Goal: Task Accomplishment & Management: Manage account settings

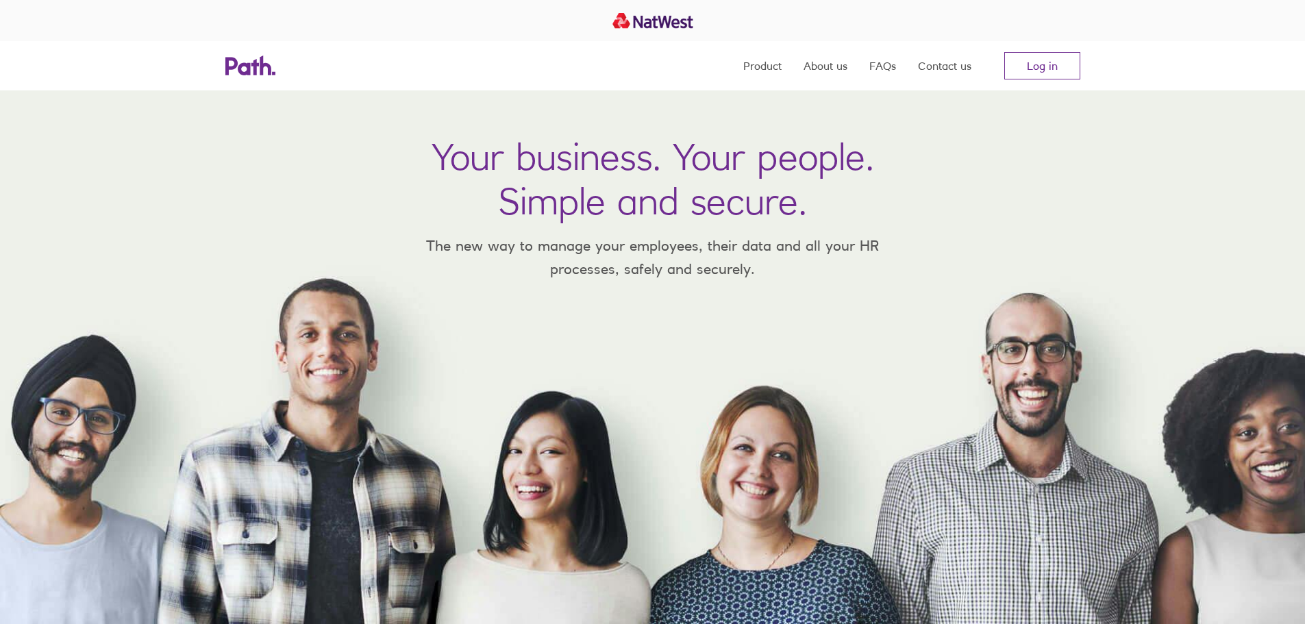
drag, startPoint x: 704, startPoint y: 122, endPoint x: 802, endPoint y: 110, distance: 98.1
click at [704, 122] on div "Your business. Your people. Simple and secure. The new way to manage your emplo…" at bounding box center [652, 357] width 1305 height 534
click at [1057, 66] on link "Log in" at bounding box center [1042, 65] width 76 height 27
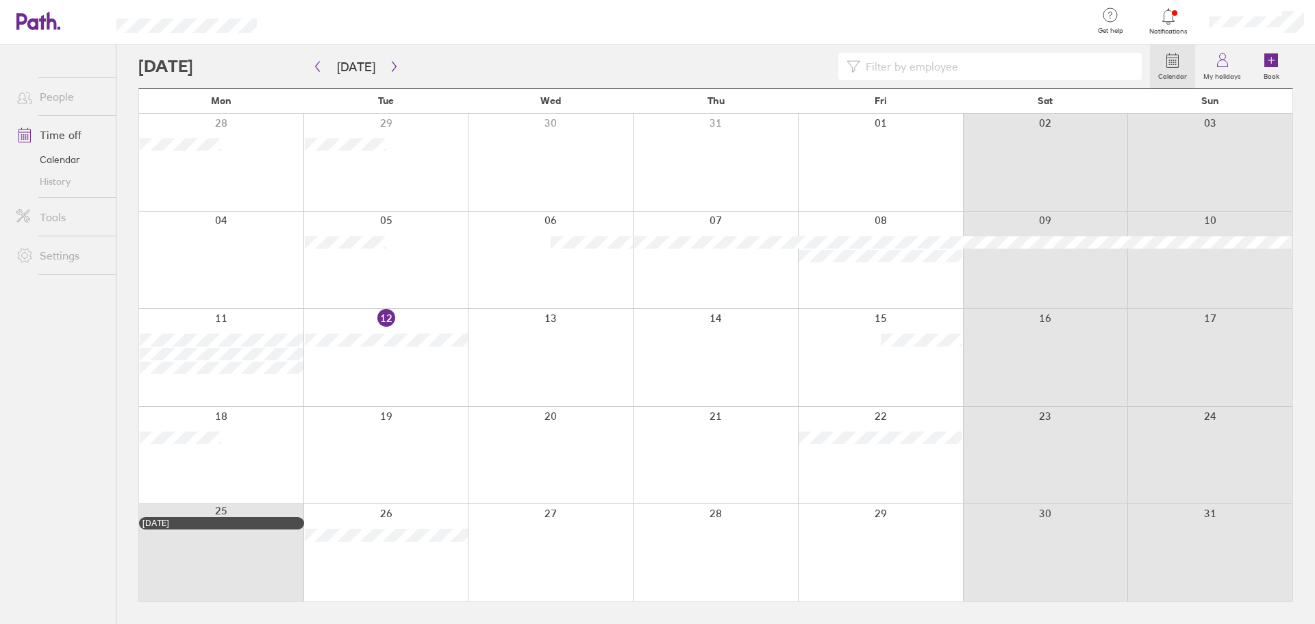
click at [913, 531] on div at bounding box center [880, 552] width 165 height 97
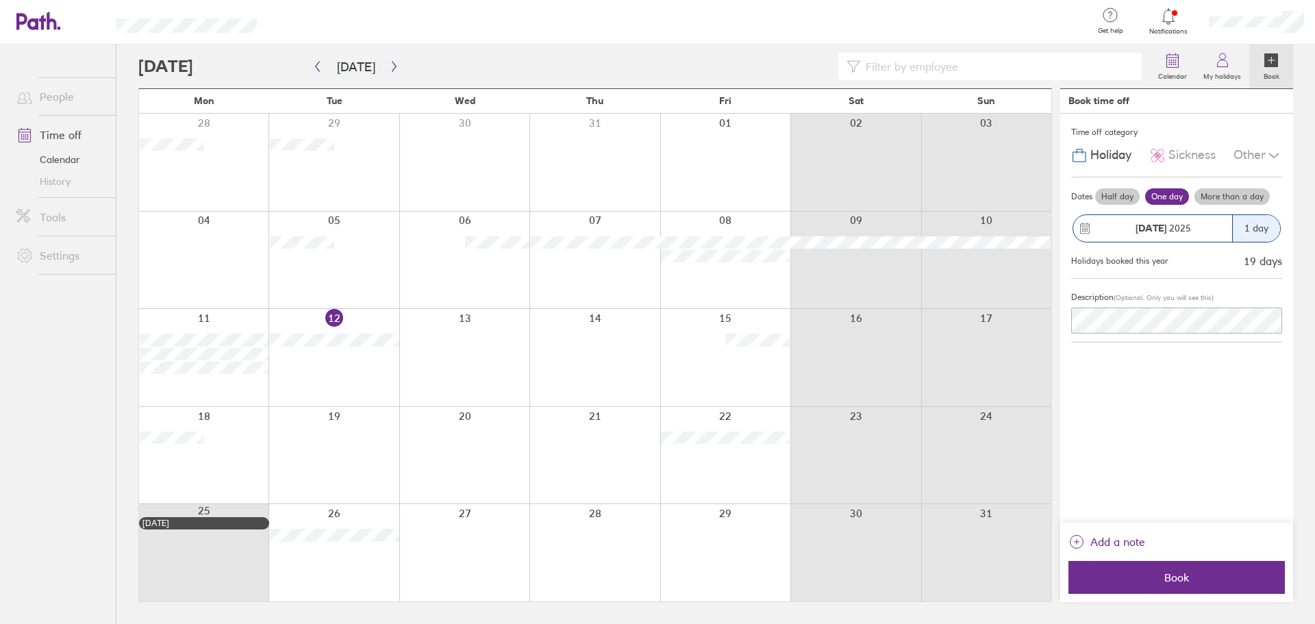
click at [1142, 211] on button "29 Aug 2025 1 day" at bounding box center [1177, 229] width 211 height 42
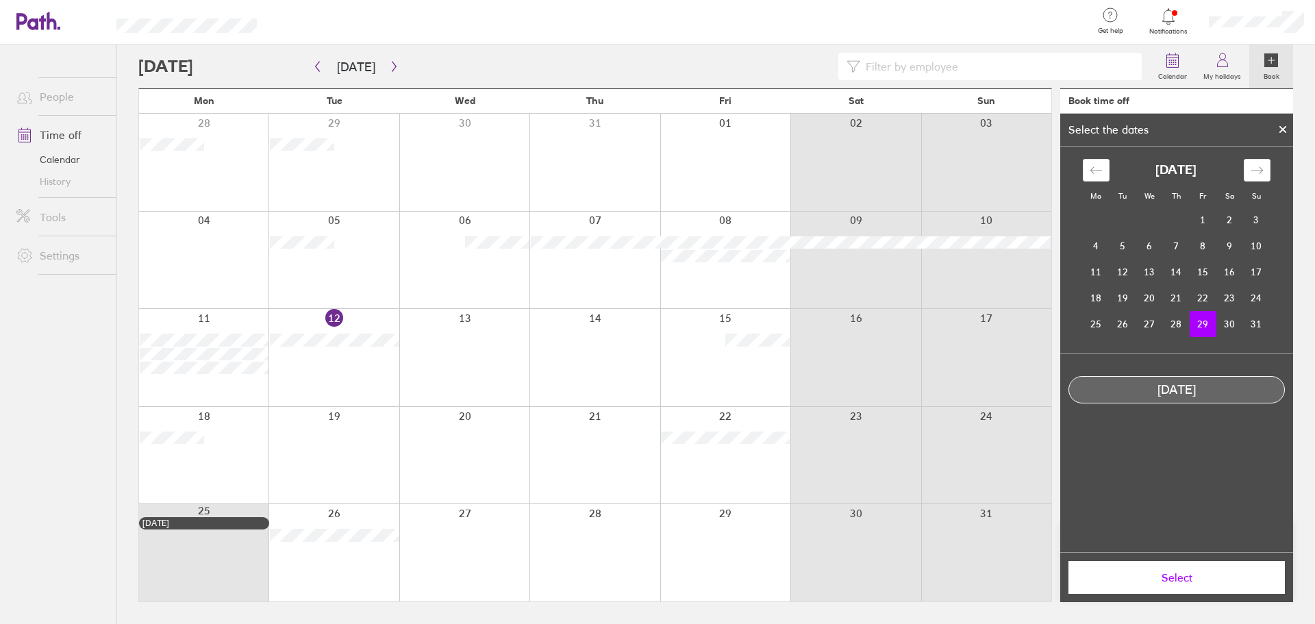
click at [1204, 325] on td "29" at bounding box center [1203, 324] width 27 height 26
click at [1210, 583] on span "Select" at bounding box center [1176, 577] width 197 height 12
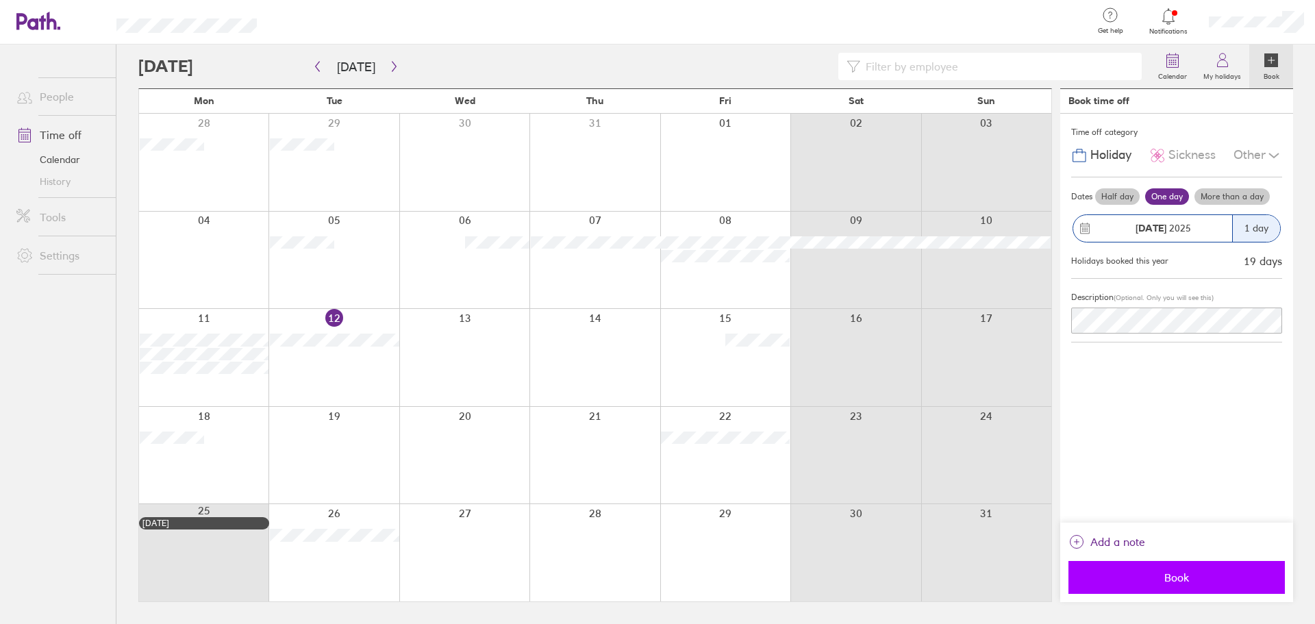
click at [1189, 571] on span "Book" at bounding box center [1176, 577] width 197 height 12
